Goal: Information Seeking & Learning: Check status

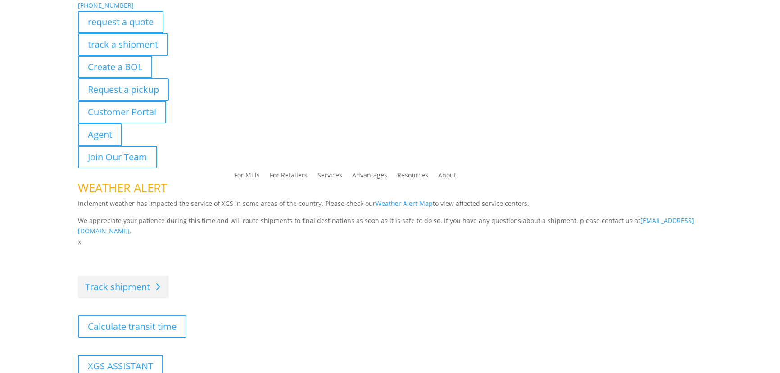
click at [133, 282] on link "Track shipment" at bounding box center [123, 287] width 91 height 23
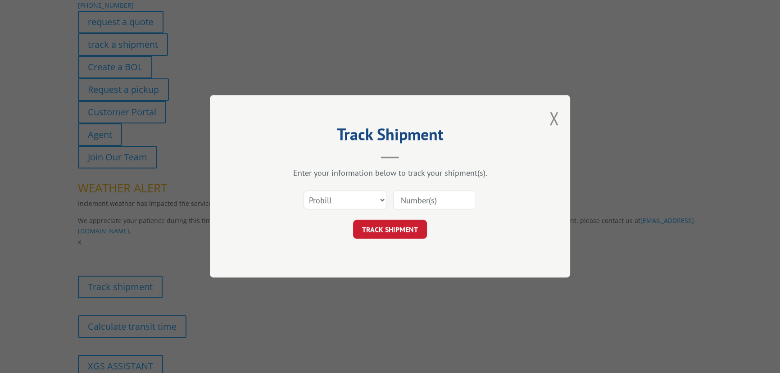
click at [423, 197] on input at bounding box center [434, 200] width 83 height 19
paste input "330828550"
type input "330828550"
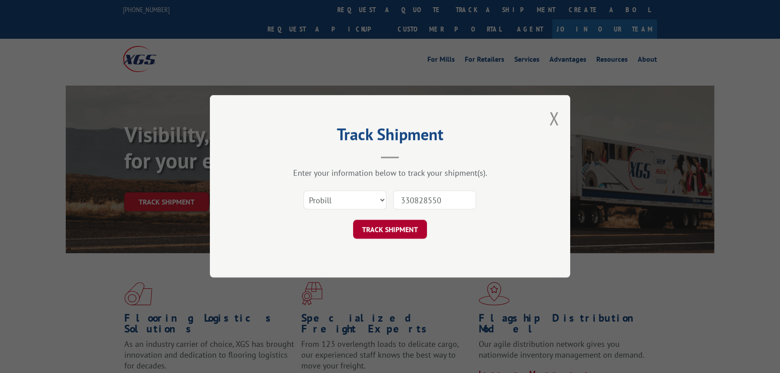
click at [401, 224] on button "TRACK SHIPMENT" at bounding box center [390, 229] width 74 height 19
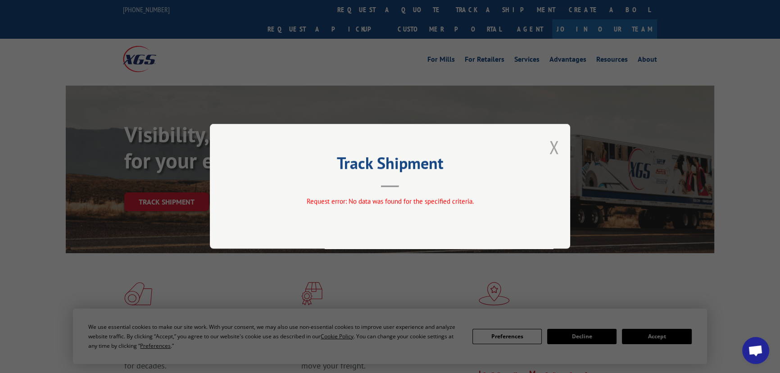
drag, startPoint x: 539, startPoint y: 153, endPoint x: 559, endPoint y: 149, distance: 19.8
click at [542, 152] on div "Track Shipment Request error: No data was found for the specified criteria." at bounding box center [390, 186] width 360 height 125
click at [559, 149] on button "Close modal" at bounding box center [554, 147] width 10 height 24
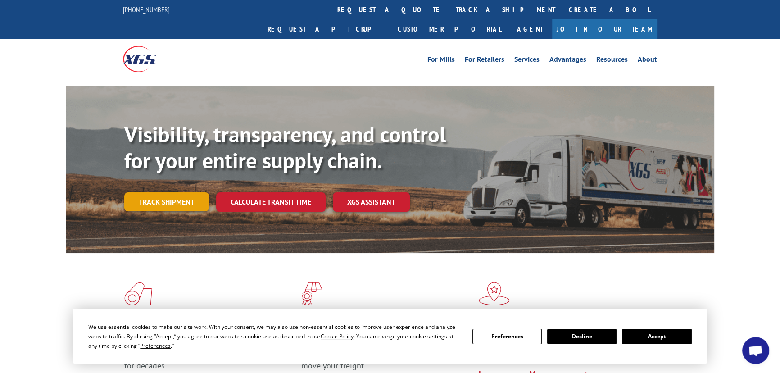
click at [171, 192] on link "Track shipment" at bounding box center [166, 201] width 85 height 19
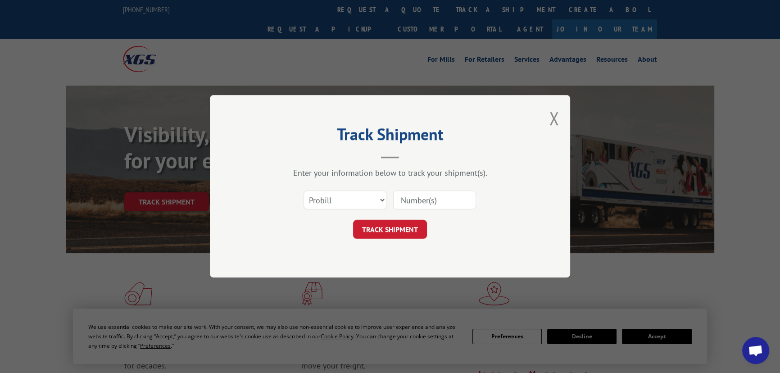
click at [412, 195] on input at bounding box center [434, 200] width 83 height 19
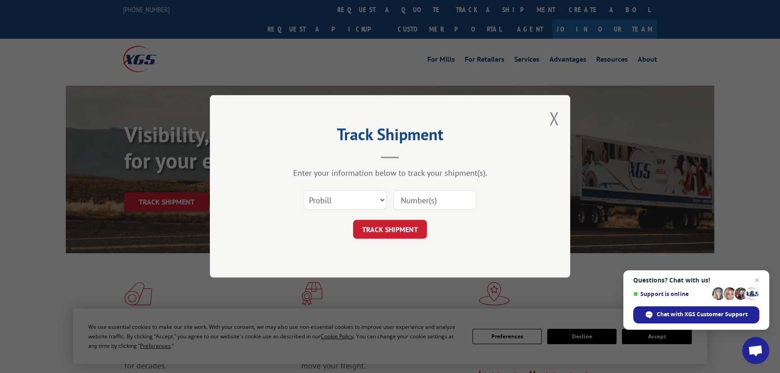
paste input "330828550"
type input "330828550"
click at [396, 233] on button "TRACK SHIPMENT" at bounding box center [390, 229] width 74 height 19
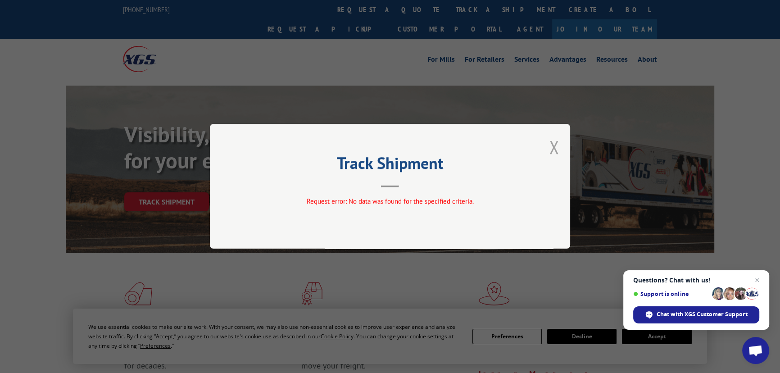
click at [558, 144] on button "Close modal" at bounding box center [554, 147] width 10 height 24
